Goal: Transaction & Acquisition: Purchase product/service

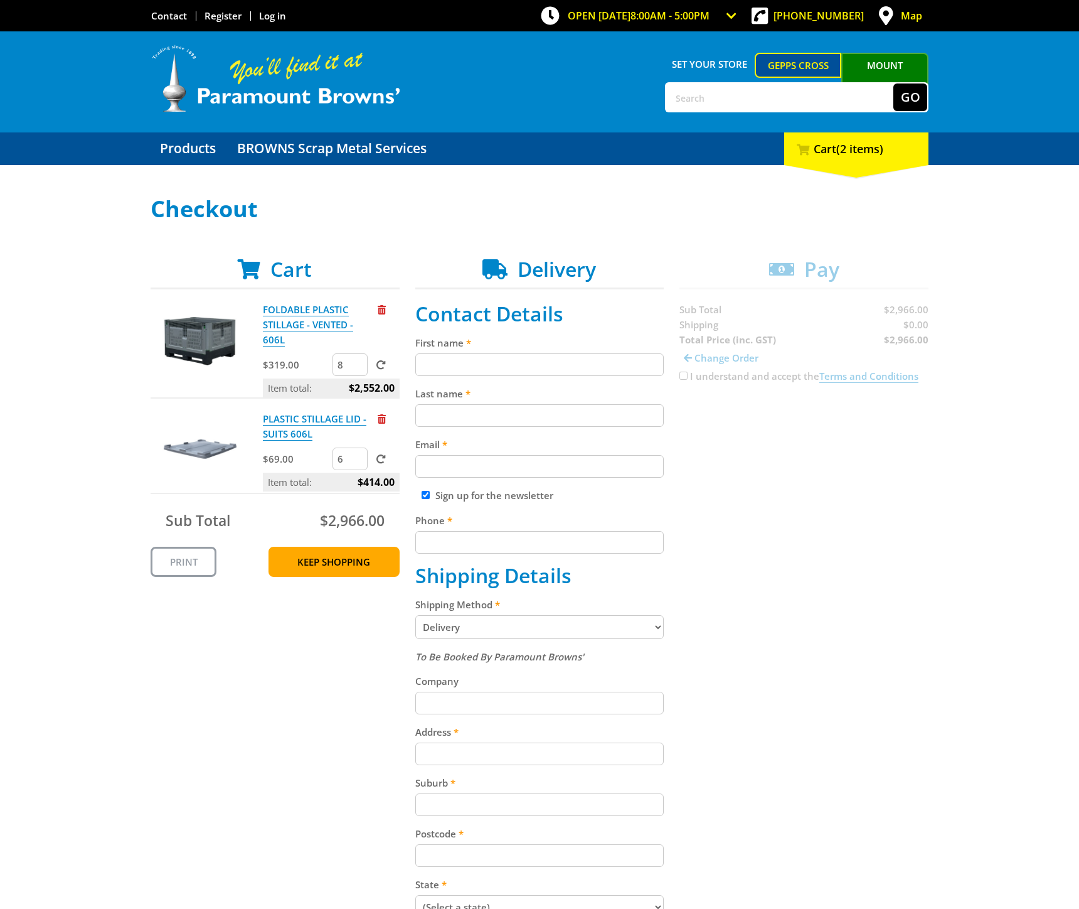
drag, startPoint x: 341, startPoint y: 360, endPoint x: 323, endPoint y: 359, distance: 18.8
click at [323, 359] on div "$319.00 8" at bounding box center [331, 365] width 137 height 25
type input "6"
click at [302, 665] on div "Cart FOLDABLE PLASTIC STILLAGE - VENTED - 606L $319.00 6 Item total: $2,552.00 …" at bounding box center [540, 658] width 778 height 803
click at [378, 365] on span at bounding box center [380, 364] width 9 height 9
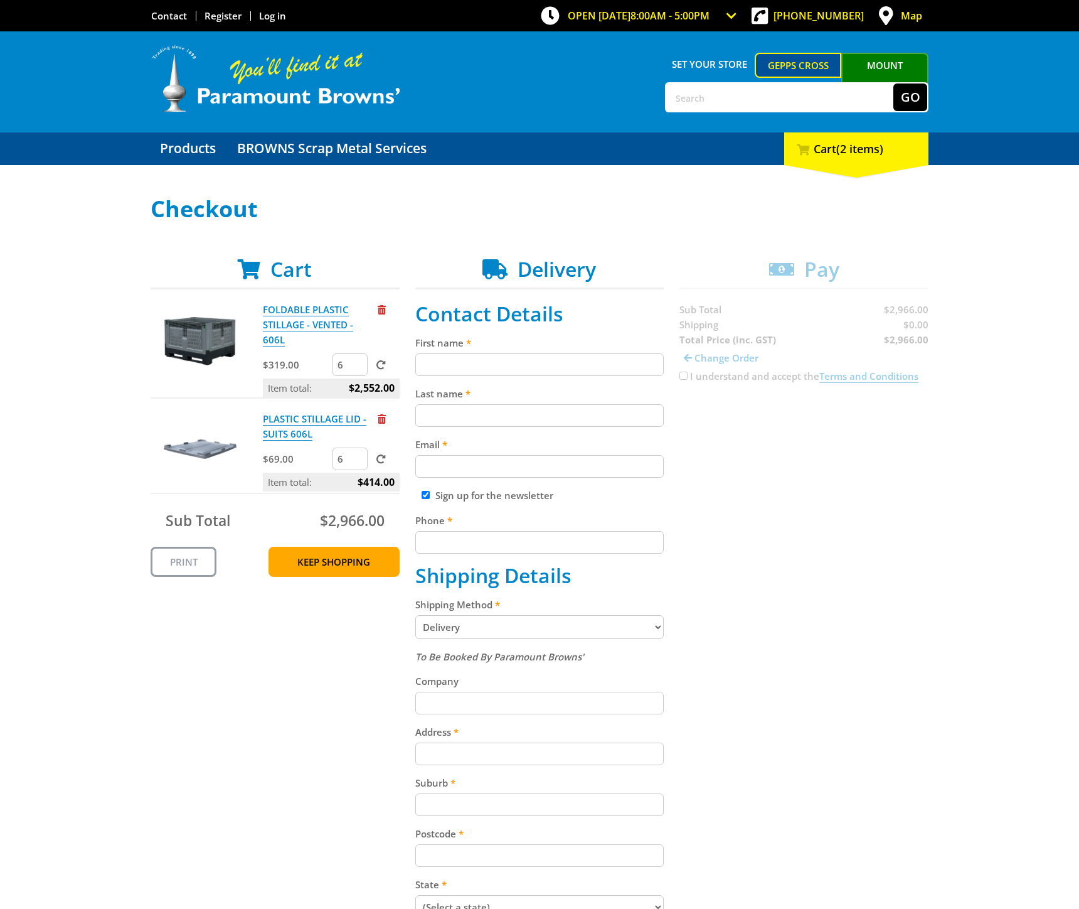
click at [0, 0] on input "submit" at bounding box center [0, 0] width 0 height 0
click at [937, 323] on div "Select your Delivery Method Personal Pick up Available [DATE] Courier Pick up A…" at bounding box center [539, 627] width 1079 height 863
click at [509, 370] on input "First name" at bounding box center [539, 364] width 249 height 23
type input "Tessa"
type input "[PERSON_NAME]"
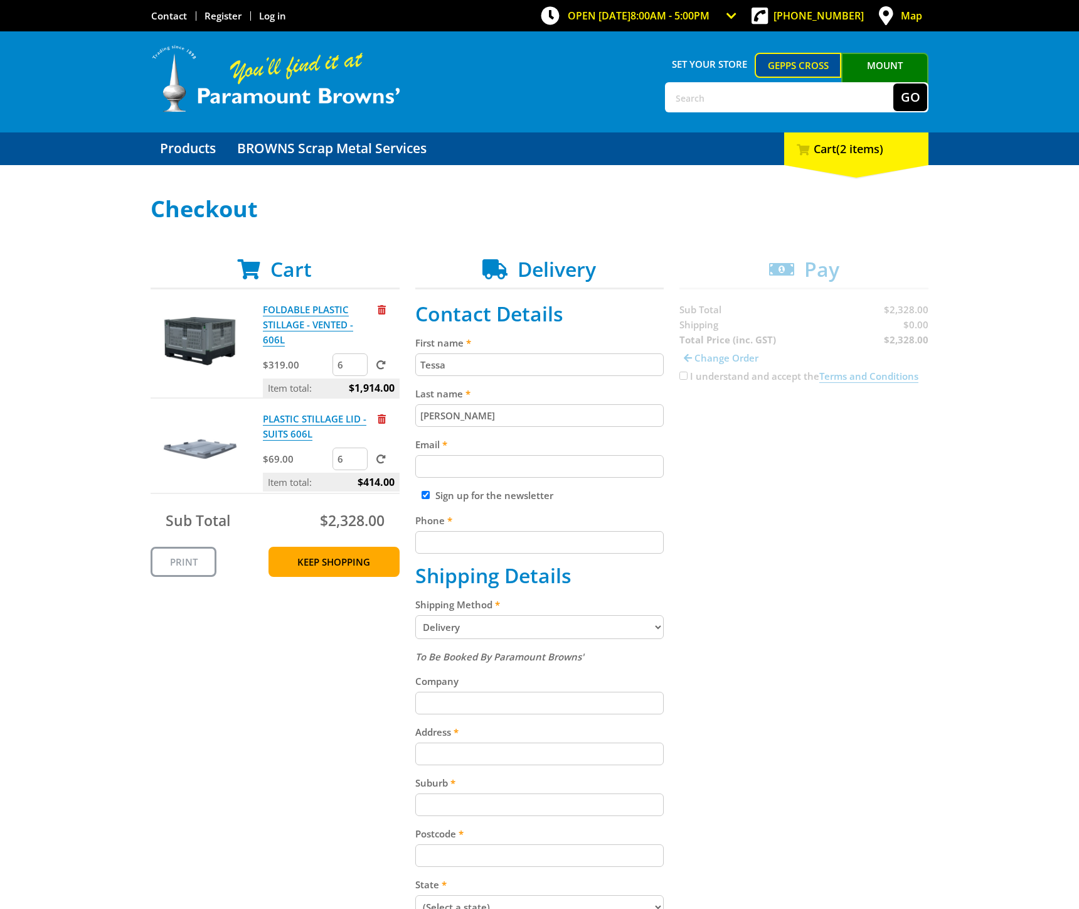
type input "[PERSON_NAME][EMAIL_ADDRESS][DOMAIN_NAME]"
type input "0437138535"
type input "Adelaide Economic Development Agency"
type input "[STREET_ADDRESS]"
type input "[GEOGRAPHIC_DATA]"
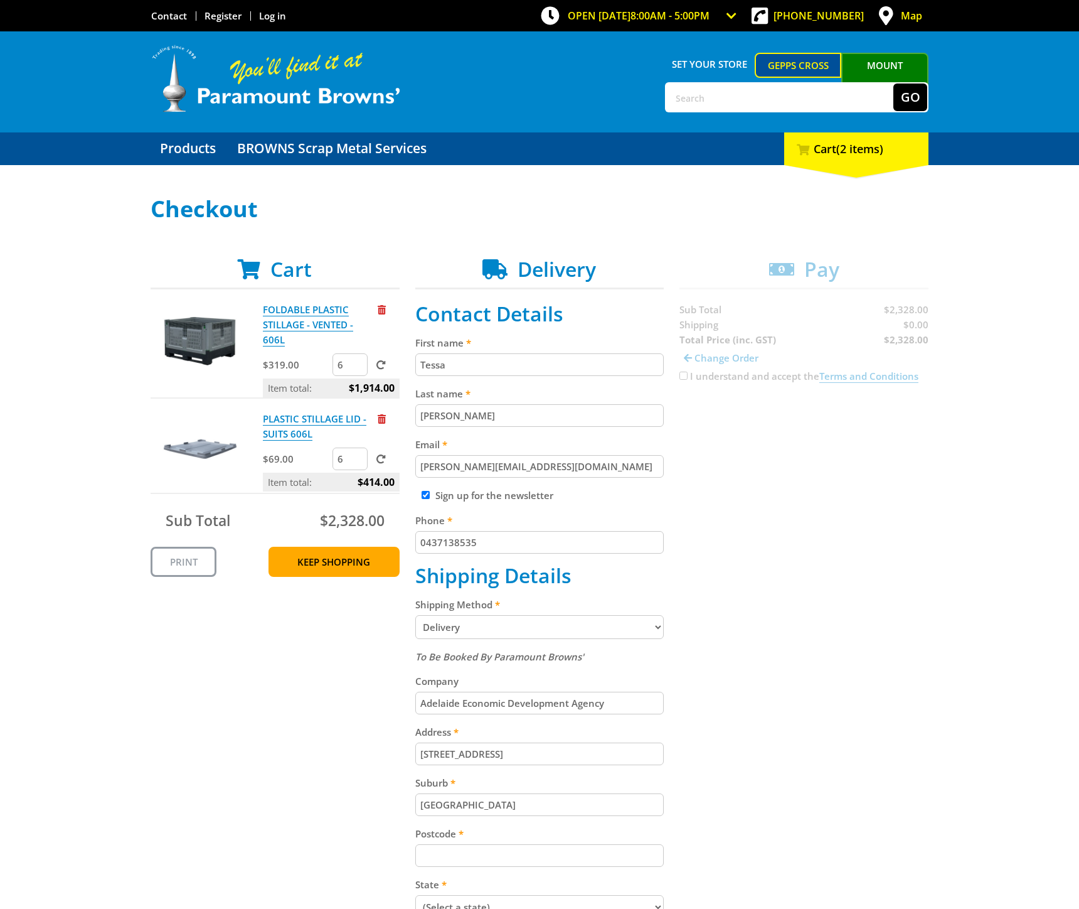
type input "5000"
select select "SA"
click at [776, 503] on div "Cart FOLDABLE PLASTIC STILLAGE - VENTED - 606L $319.00 6 Item total: $1,914.00 …" at bounding box center [540, 658] width 778 height 803
